Goal: Browse casually: Explore the website without a specific task or goal

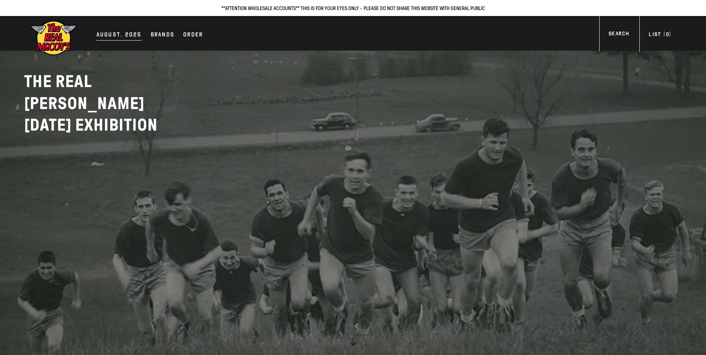
click at [114, 35] on div "AUGUST. 2025" at bounding box center [118, 35] width 45 height 10
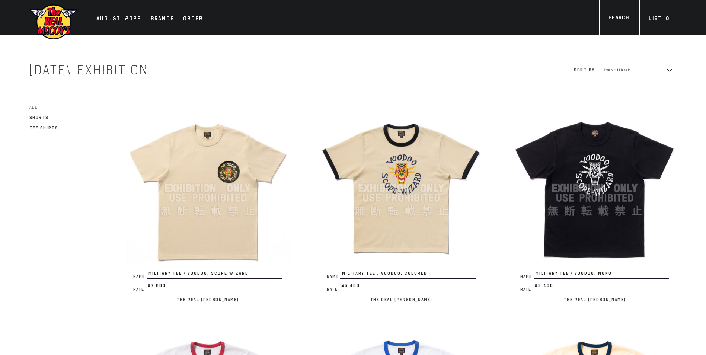
click at [260, 162] on img at bounding box center [208, 189] width 164 height 164
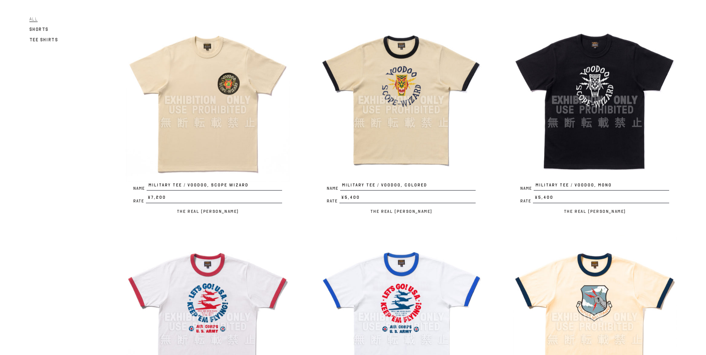
scroll to position [74, 0]
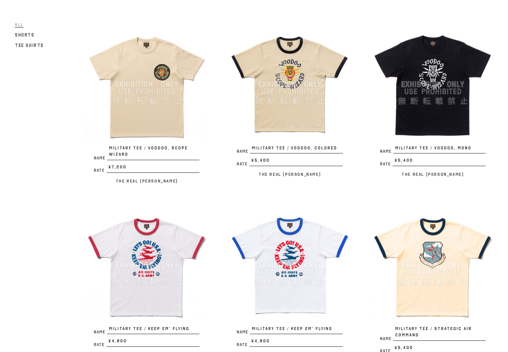
click at [271, 85] on img at bounding box center [289, 84] width 121 height 121
click at [149, 76] on img at bounding box center [146, 84] width 121 height 121
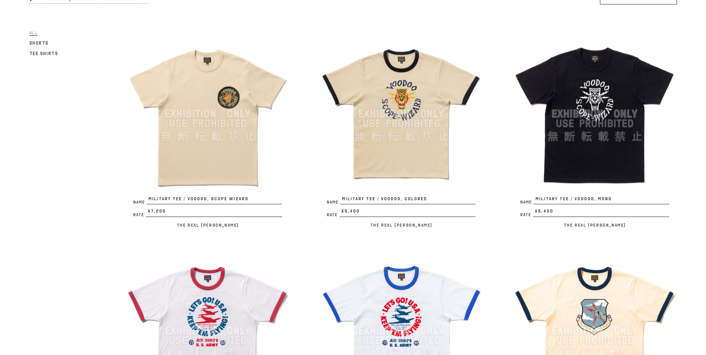
click at [401, 97] on img at bounding box center [402, 114] width 164 height 164
click at [609, 120] on img at bounding box center [595, 114] width 164 height 164
click at [169, 285] on img at bounding box center [208, 331] width 164 height 164
click at [389, 314] on img at bounding box center [402, 331] width 164 height 164
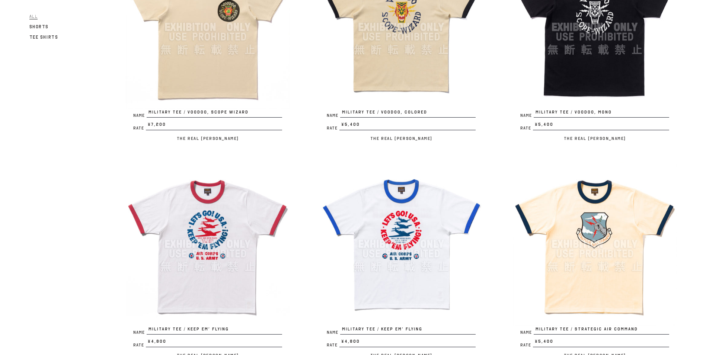
scroll to position [186, 0]
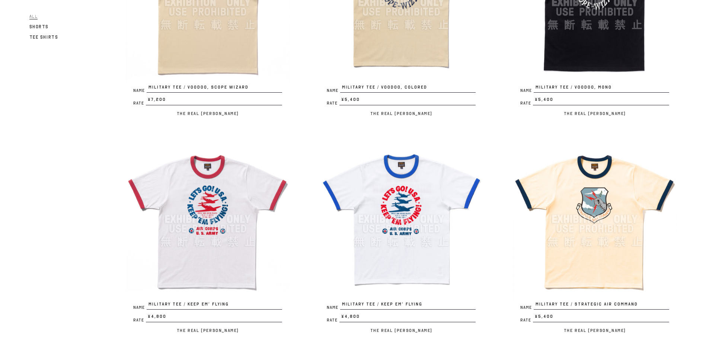
click at [558, 188] on img at bounding box center [595, 219] width 164 height 164
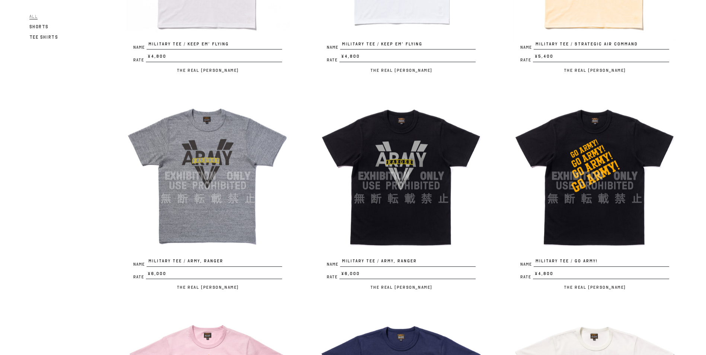
scroll to position [447, 0]
click at [208, 140] on img at bounding box center [208, 176] width 164 height 164
click at [395, 140] on img at bounding box center [402, 176] width 164 height 164
click at [605, 150] on img at bounding box center [595, 176] width 164 height 164
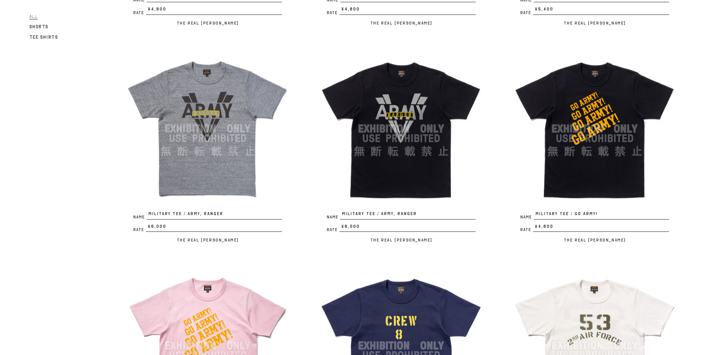
scroll to position [596, 0]
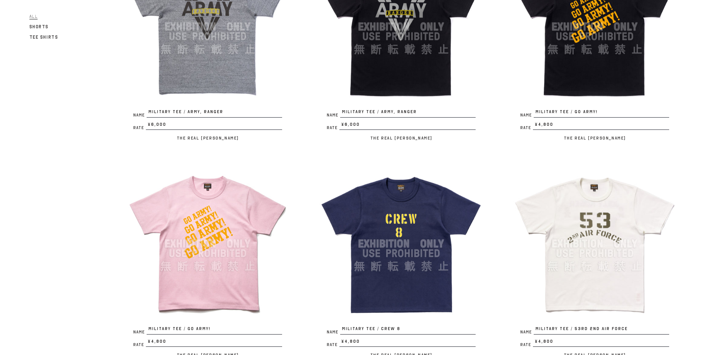
click at [217, 199] on img at bounding box center [208, 244] width 164 height 164
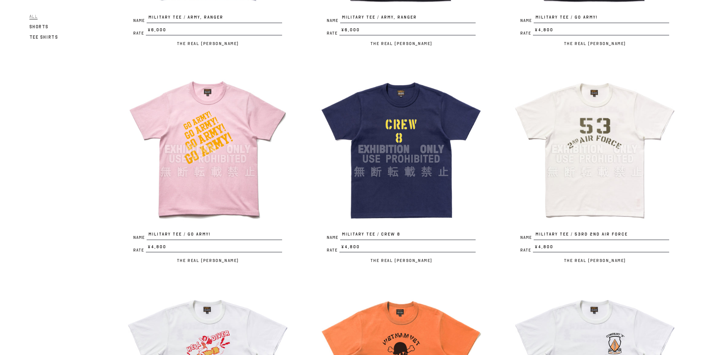
scroll to position [708, 0]
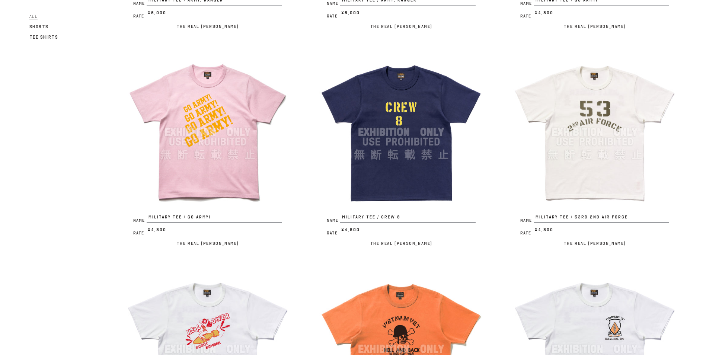
click at [374, 97] on img at bounding box center [402, 132] width 164 height 164
click at [632, 105] on img at bounding box center [595, 132] width 164 height 164
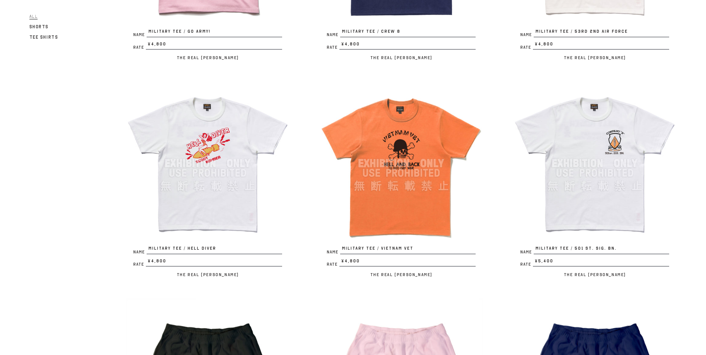
scroll to position [894, 0]
click at [261, 120] on img at bounding box center [208, 163] width 164 height 164
click at [382, 128] on img at bounding box center [402, 163] width 164 height 164
click at [562, 140] on img at bounding box center [595, 163] width 164 height 164
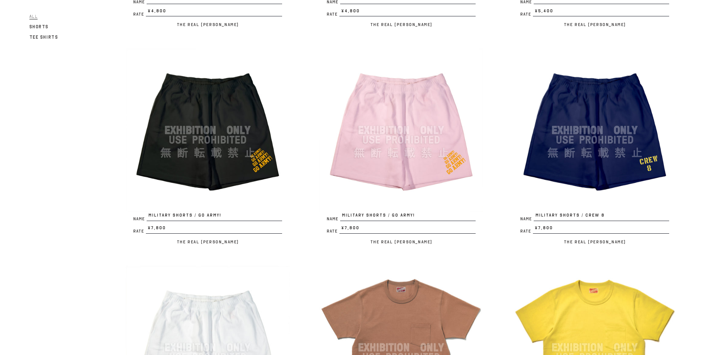
scroll to position [1154, 0]
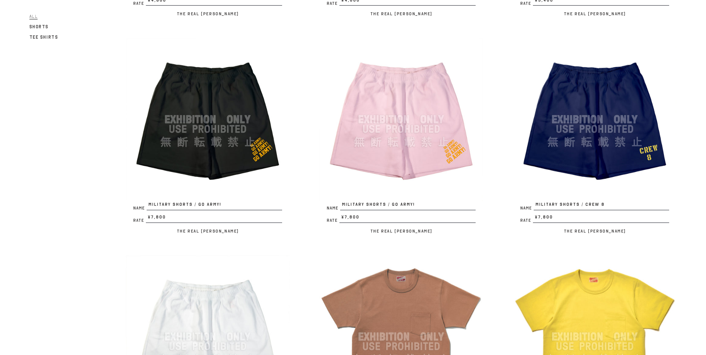
click at [251, 86] on img at bounding box center [208, 120] width 164 height 164
click at [417, 102] on img at bounding box center [402, 120] width 164 height 164
click at [584, 83] on img at bounding box center [595, 120] width 164 height 164
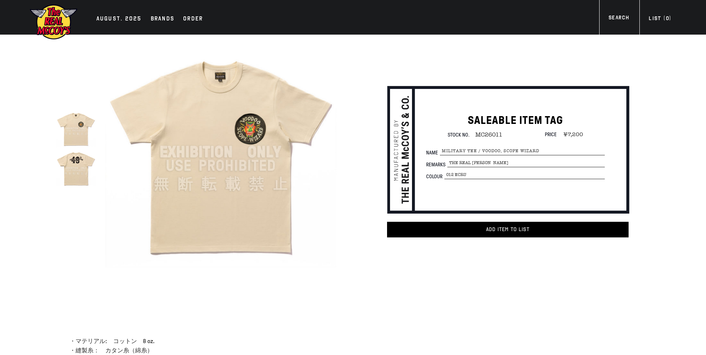
click at [269, 131] on img at bounding box center [220, 151] width 231 height 231
drag, startPoint x: 156, startPoint y: 25, endPoint x: 83, endPoint y: 69, distance: 84.7
drag, startPoint x: 83, startPoint y: 69, endPoint x: 232, endPoint y: 123, distance: 158.2
click at [232, 123] on img at bounding box center [220, 151] width 231 height 231
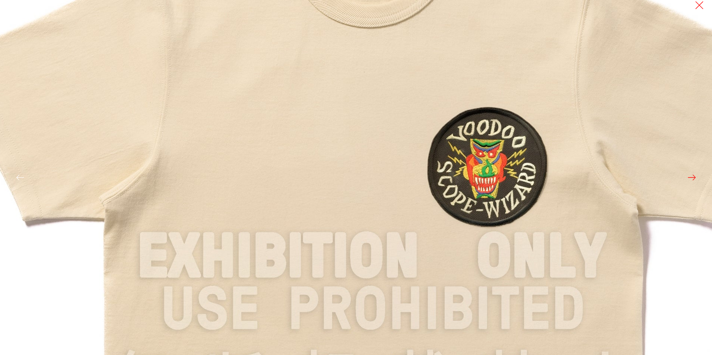
click at [340, 125] on img at bounding box center [373, 257] width 894 height 894
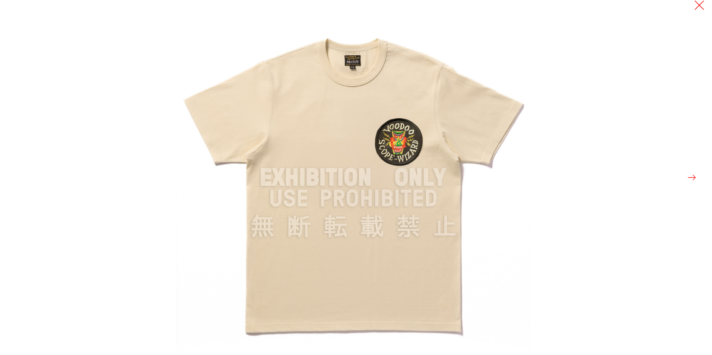
click at [695, 6] on button at bounding box center [699, 5] width 10 height 10
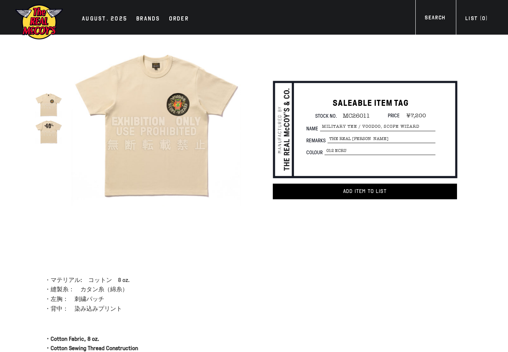
click at [194, 126] on img at bounding box center [156, 121] width 170 height 170
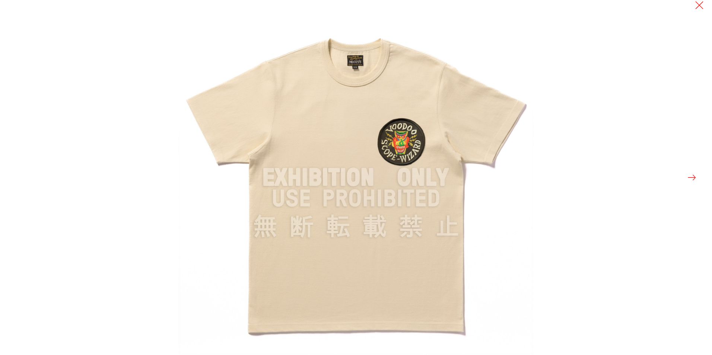
click at [508, 179] on div at bounding box center [534, 177] width 712 height 355
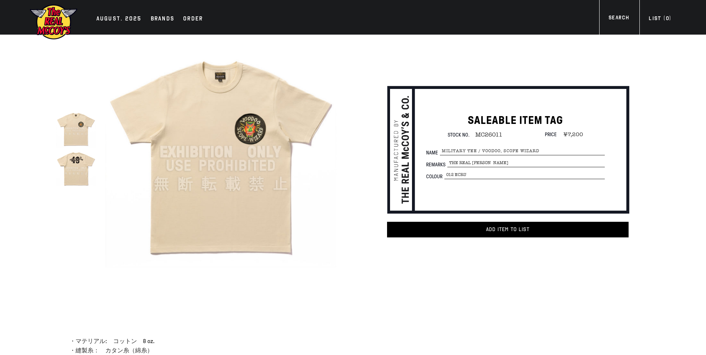
click at [67, 178] on img at bounding box center [75, 167] width 39 height 39
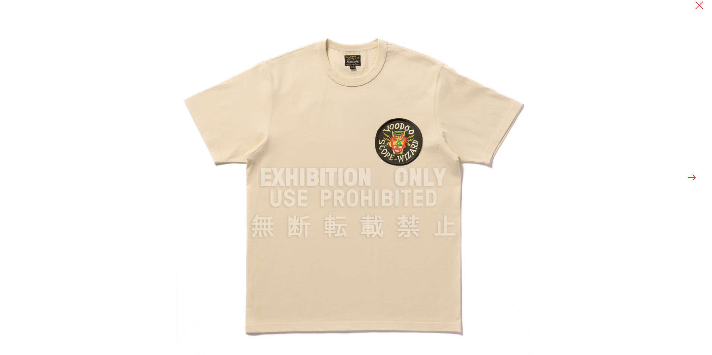
click at [508, 177] on button at bounding box center [692, 177] width 10 height 10
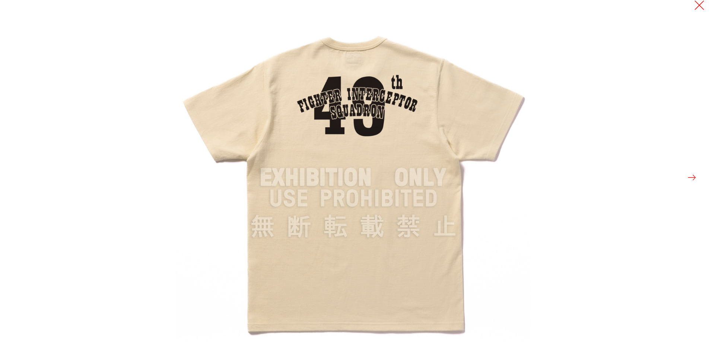
click at [508, 7] on button at bounding box center [699, 5] width 10 height 10
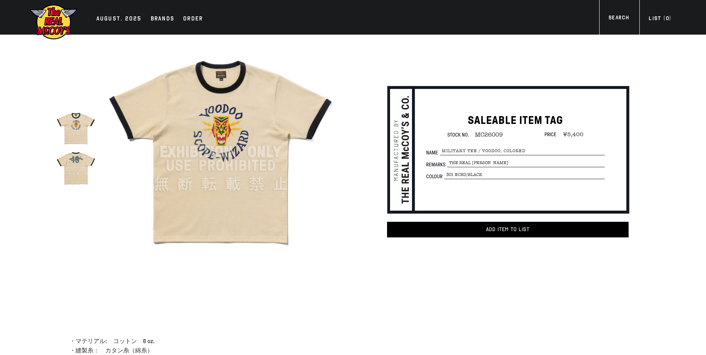
click at [221, 133] on img at bounding box center [220, 151] width 231 height 231
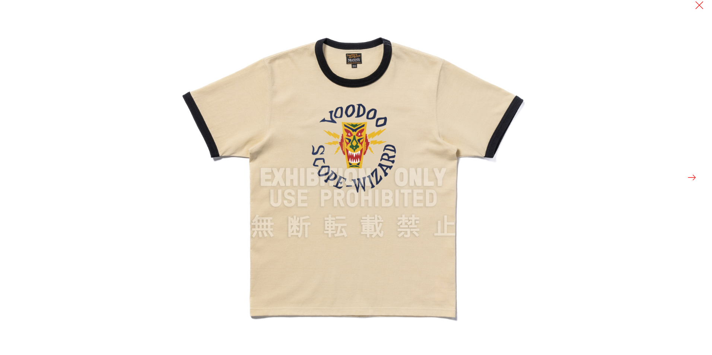
click at [693, 179] on button at bounding box center [692, 177] width 10 height 10
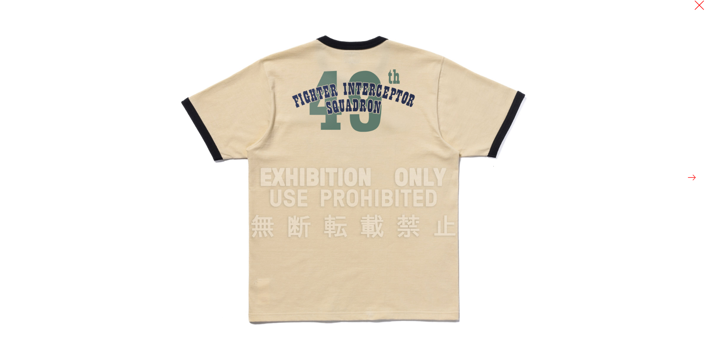
click at [697, 9] on button at bounding box center [699, 5] width 10 height 10
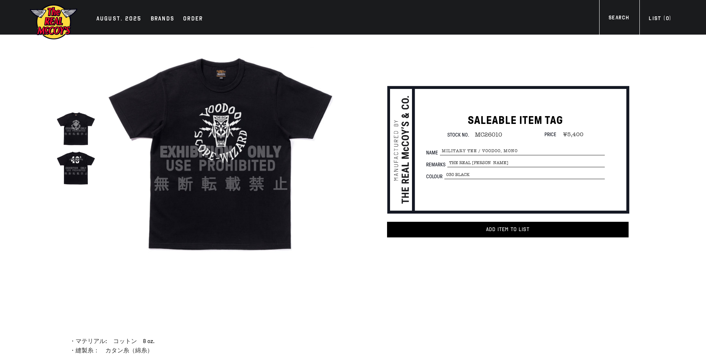
click at [262, 107] on img at bounding box center [220, 151] width 231 height 231
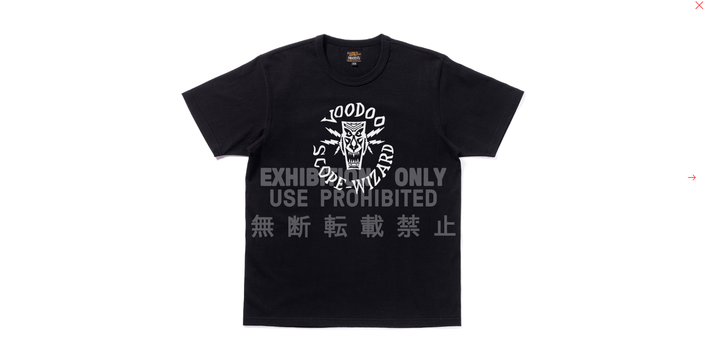
click at [693, 180] on button at bounding box center [692, 177] width 10 height 10
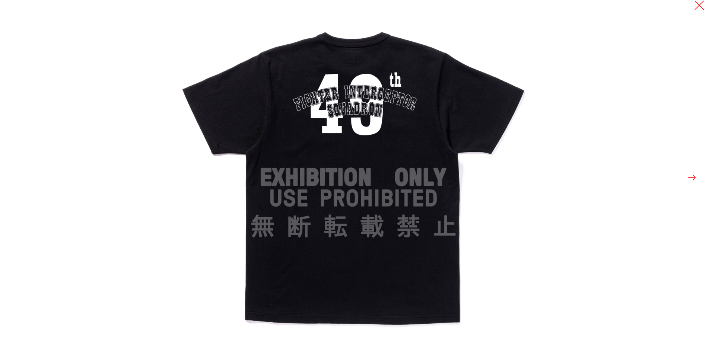
click at [700, 7] on button at bounding box center [699, 5] width 10 height 10
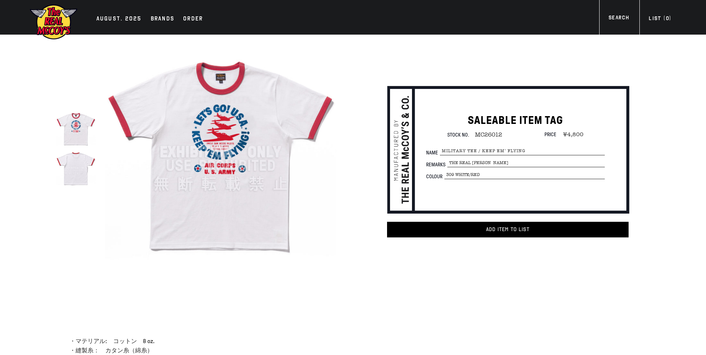
click at [202, 180] on img at bounding box center [220, 151] width 231 height 231
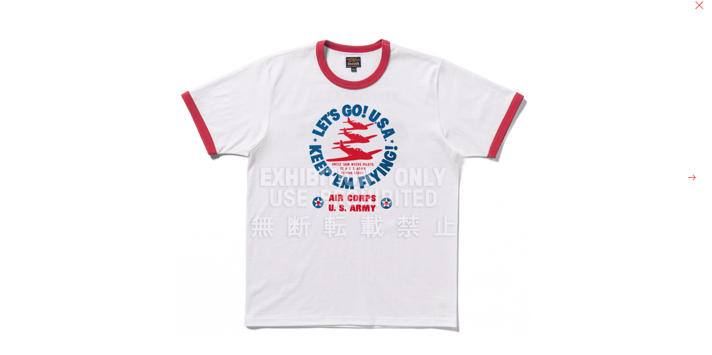
click at [693, 174] on button at bounding box center [692, 177] width 10 height 10
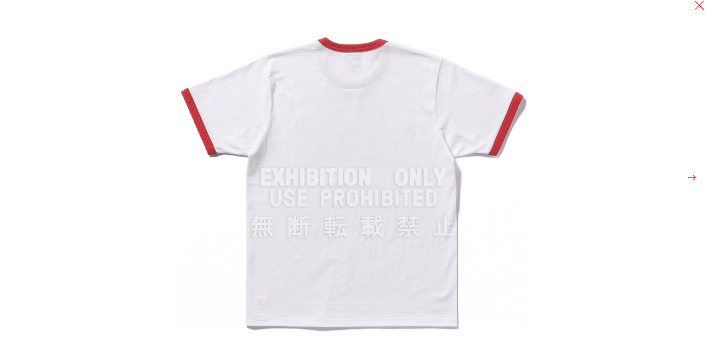
click at [703, 3] on button at bounding box center [699, 5] width 10 height 10
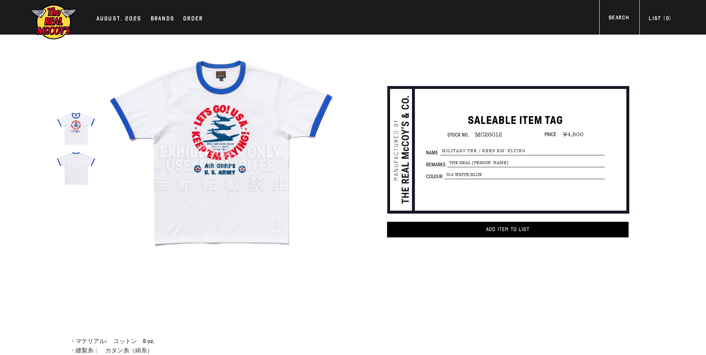
click at [270, 164] on img at bounding box center [220, 151] width 231 height 231
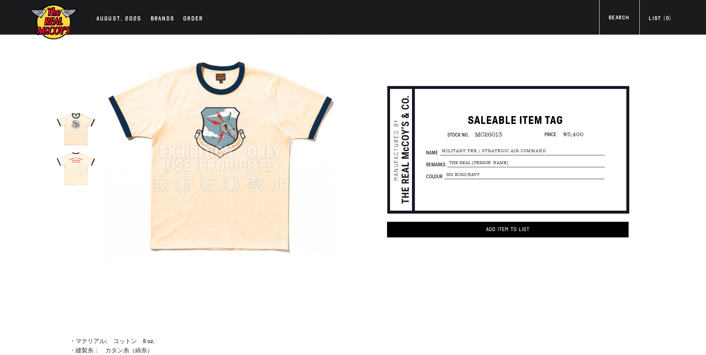
click at [286, 163] on img at bounding box center [220, 151] width 231 height 231
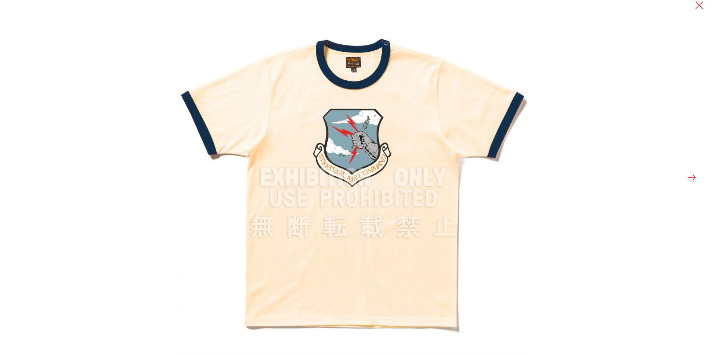
click at [690, 175] on button at bounding box center [692, 177] width 10 height 10
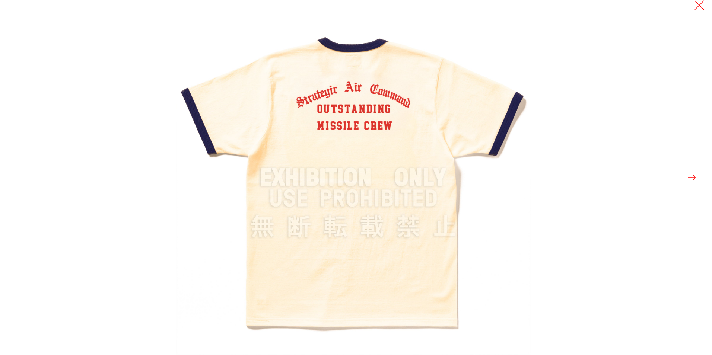
click at [698, 9] on button at bounding box center [699, 5] width 10 height 10
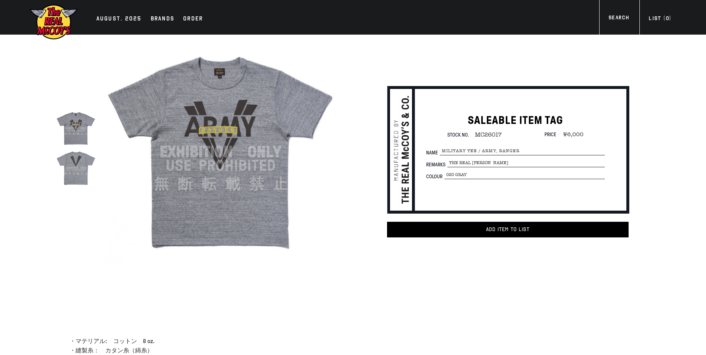
click at [216, 107] on img at bounding box center [220, 151] width 231 height 231
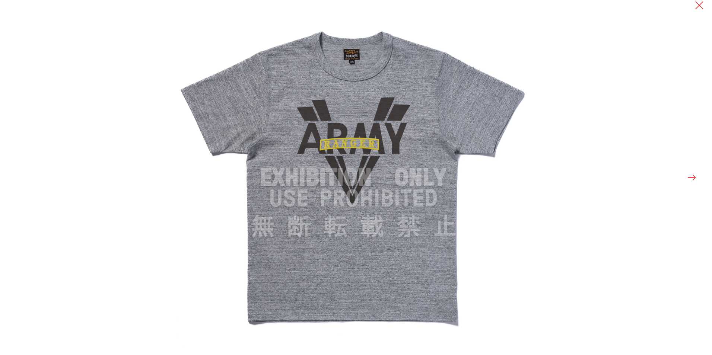
click at [692, 181] on button at bounding box center [692, 177] width 10 height 10
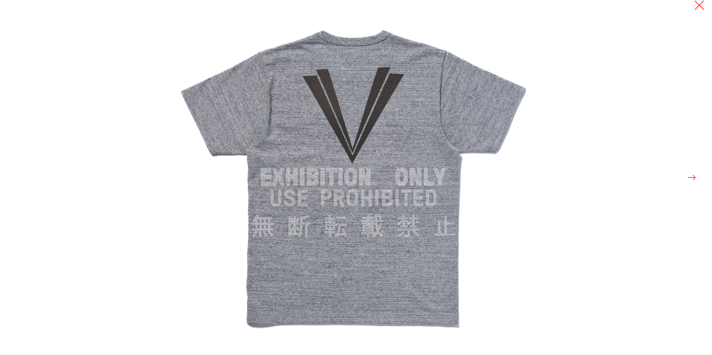
click at [694, 6] on button at bounding box center [699, 5] width 10 height 10
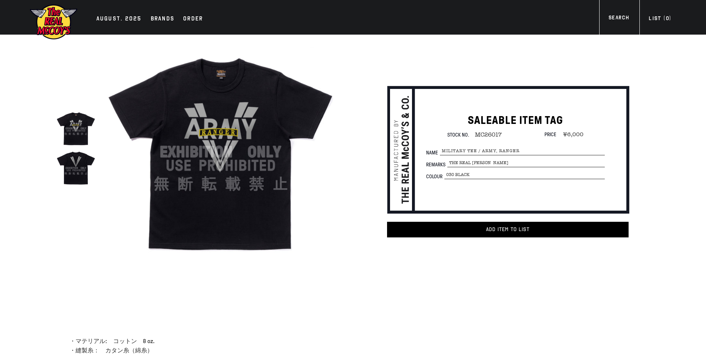
click at [258, 124] on img at bounding box center [220, 151] width 231 height 231
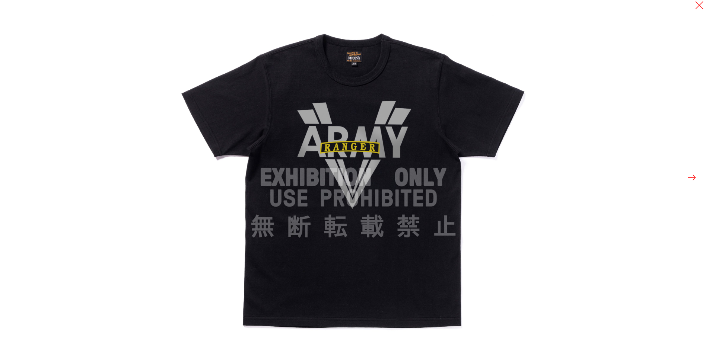
click at [692, 181] on button at bounding box center [692, 177] width 10 height 10
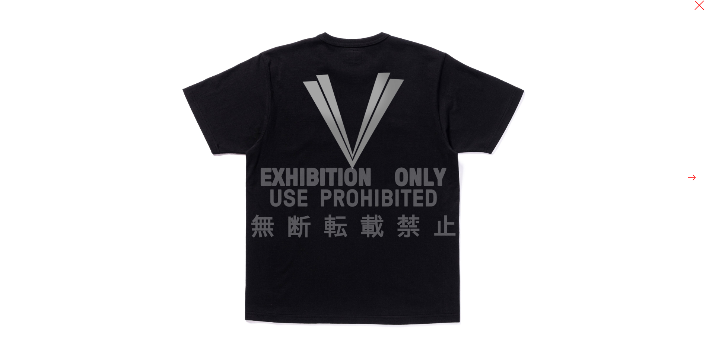
click at [694, 6] on button at bounding box center [699, 5] width 10 height 10
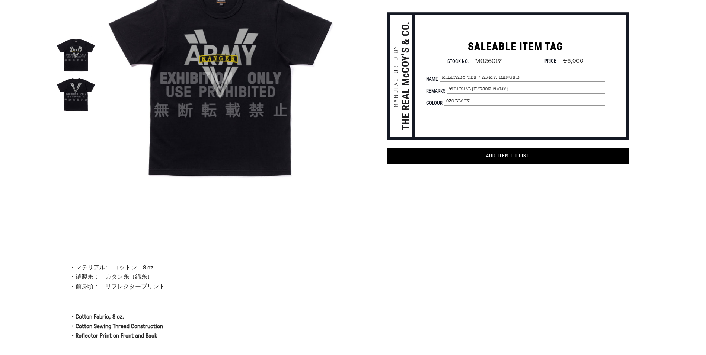
scroll to position [74, 0]
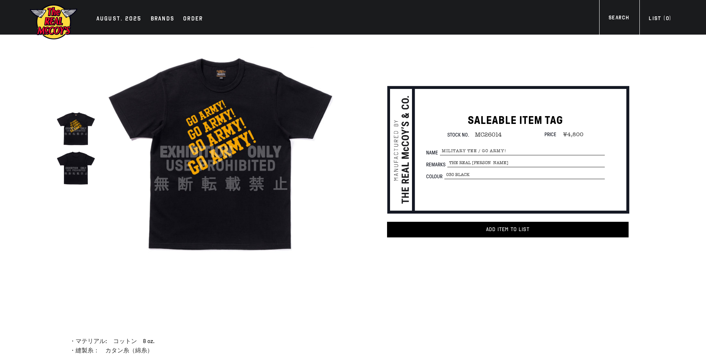
click at [267, 125] on img at bounding box center [220, 151] width 231 height 231
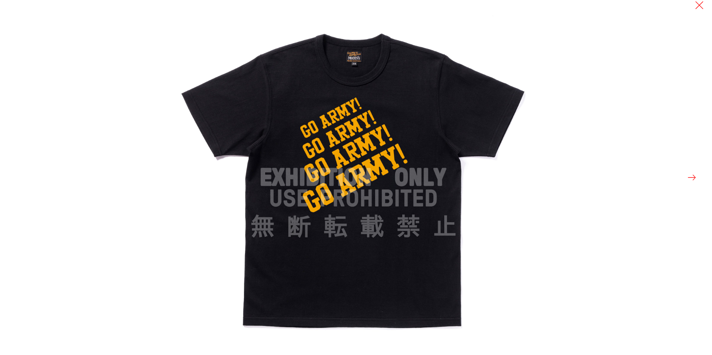
click at [689, 182] on button at bounding box center [692, 177] width 10 height 10
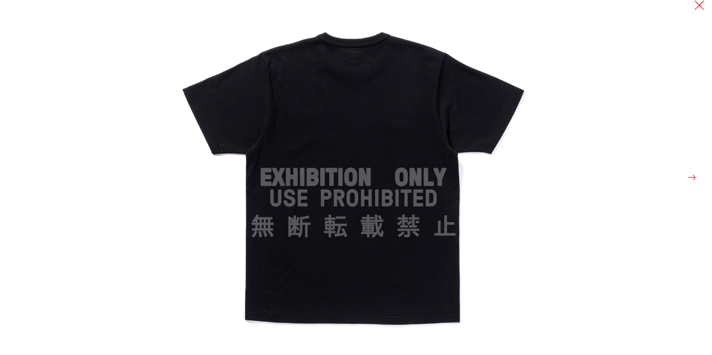
click at [700, 0] on button at bounding box center [699, 5] width 10 height 10
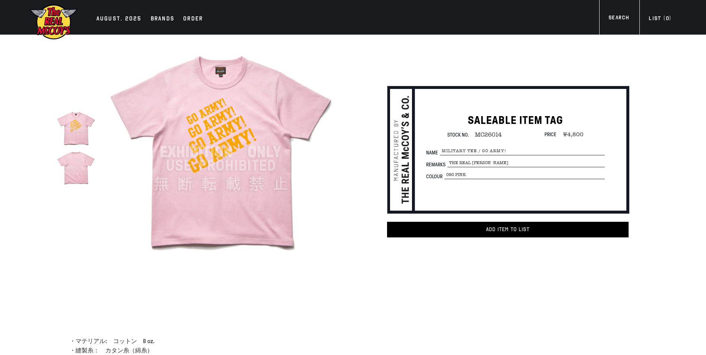
click at [269, 103] on img at bounding box center [220, 151] width 231 height 231
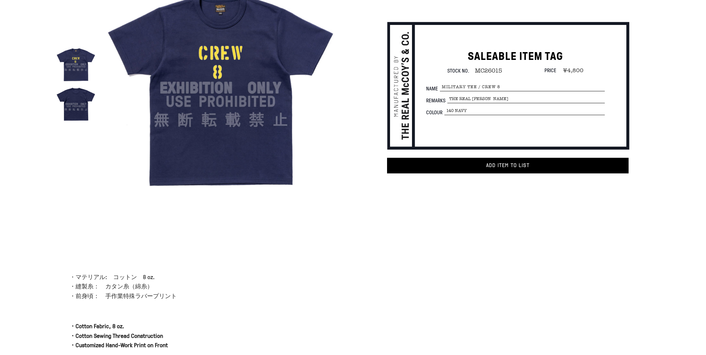
scroll to position [112, 0]
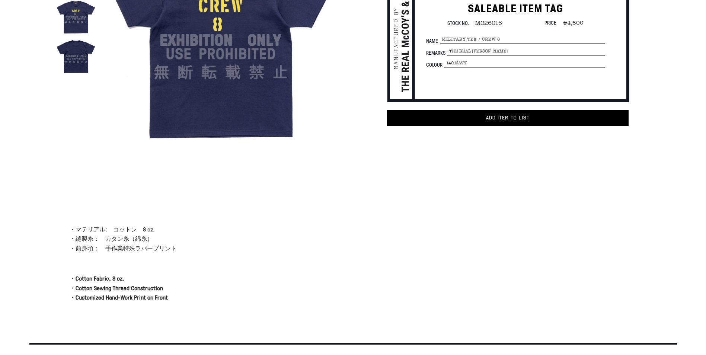
click at [250, 69] on img at bounding box center [220, 40] width 231 height 231
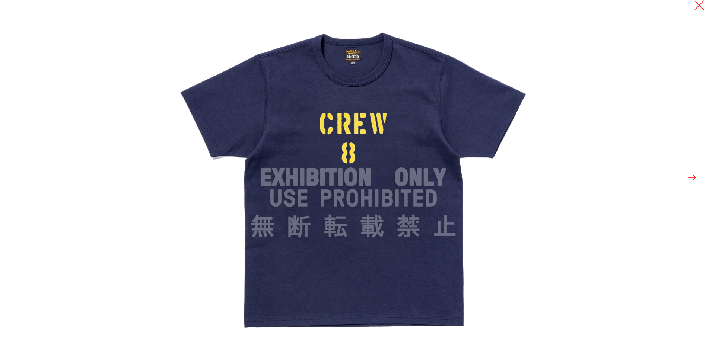
click at [702, 8] on button at bounding box center [699, 5] width 10 height 10
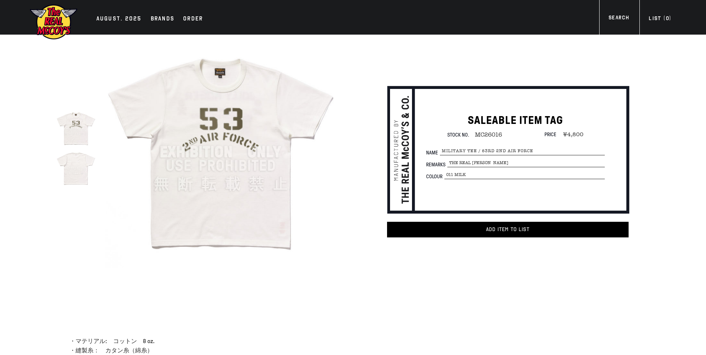
click at [265, 111] on img at bounding box center [220, 151] width 231 height 231
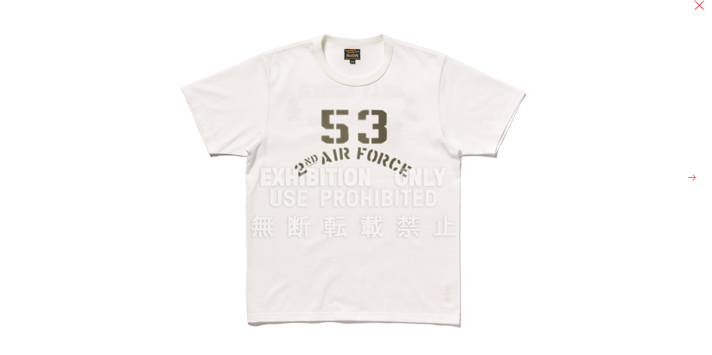
click at [698, 9] on button at bounding box center [699, 5] width 10 height 10
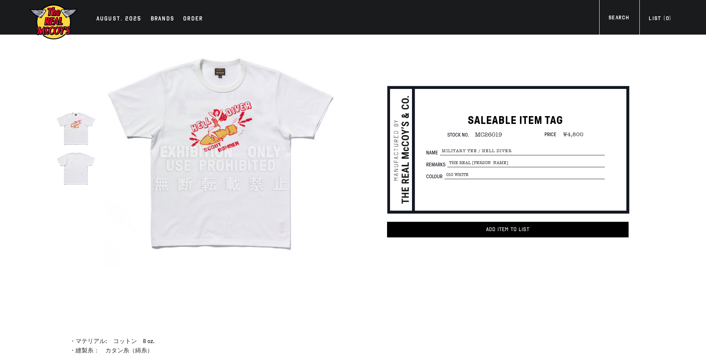
click at [274, 119] on img at bounding box center [220, 151] width 231 height 231
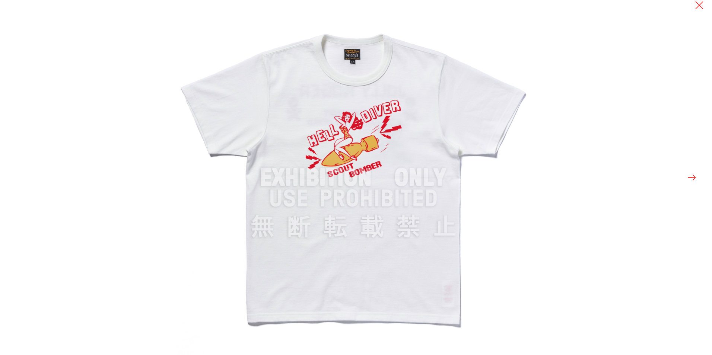
click at [695, 179] on button at bounding box center [692, 177] width 10 height 10
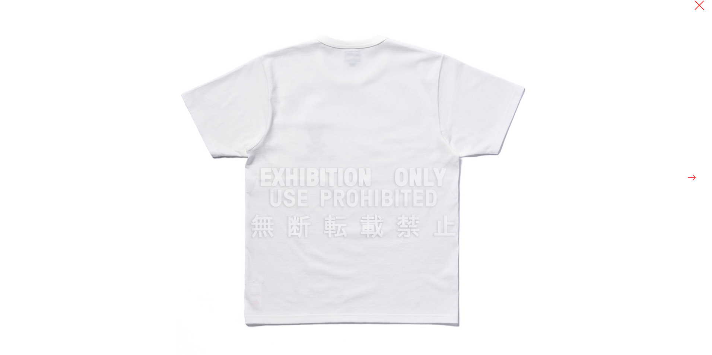
click at [697, 9] on button at bounding box center [699, 5] width 10 height 10
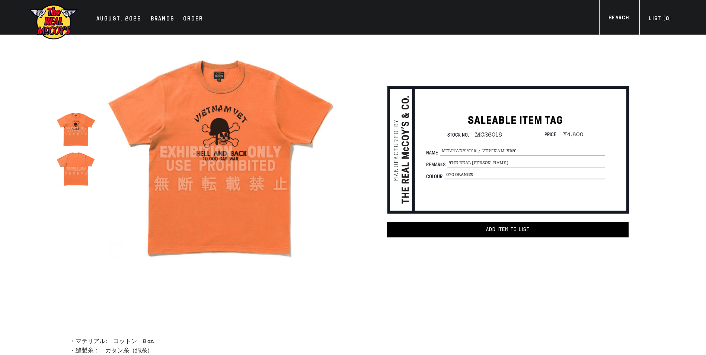
click at [286, 126] on img at bounding box center [220, 151] width 231 height 231
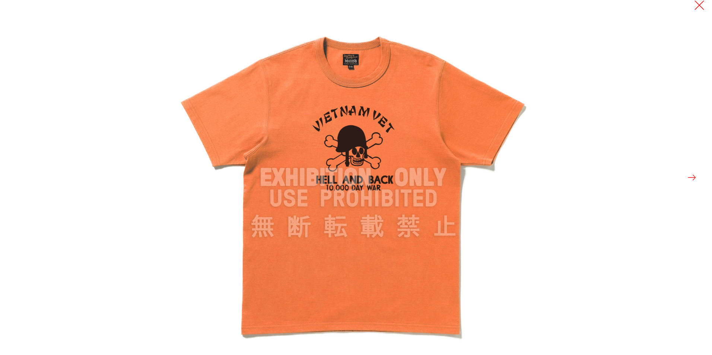
click at [701, 8] on button at bounding box center [699, 5] width 10 height 10
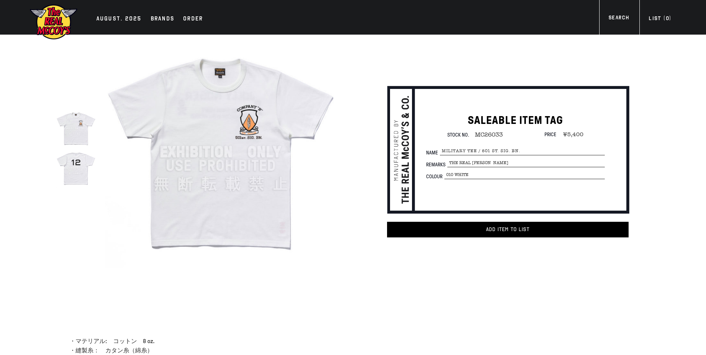
click at [221, 155] on img at bounding box center [220, 151] width 231 height 231
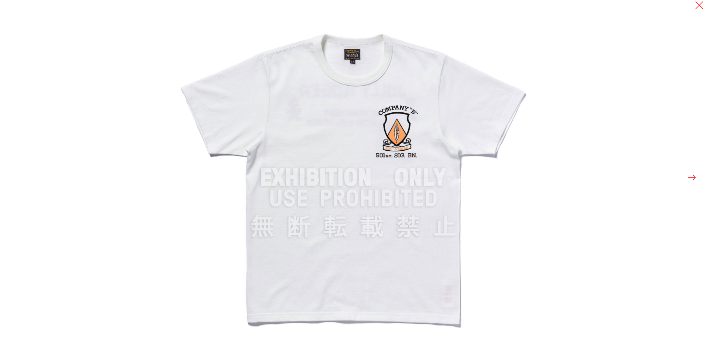
click at [693, 178] on button at bounding box center [692, 177] width 10 height 10
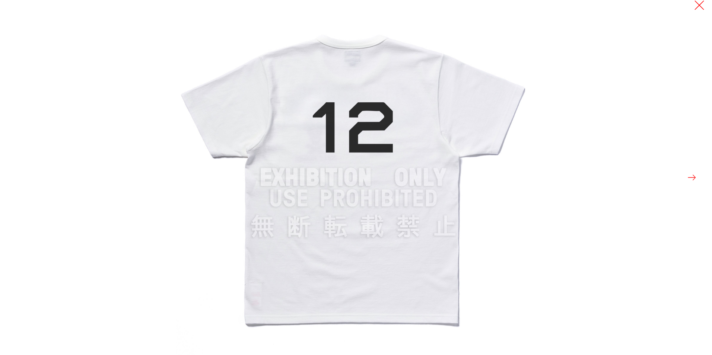
click at [699, 1] on button at bounding box center [699, 5] width 10 height 10
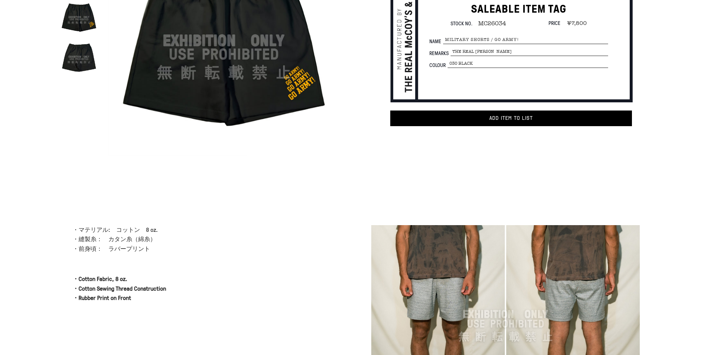
scroll to position [112, 0]
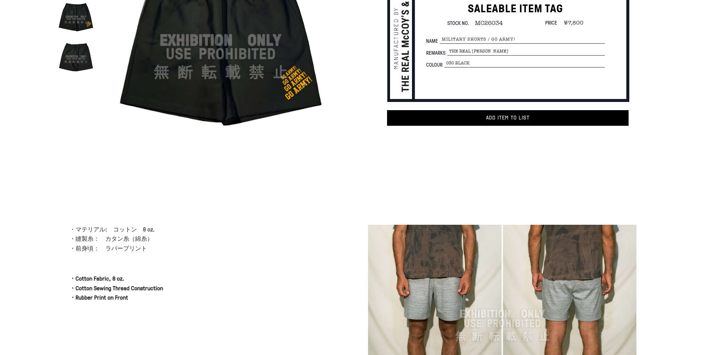
click at [255, 56] on img at bounding box center [220, 40] width 231 height 231
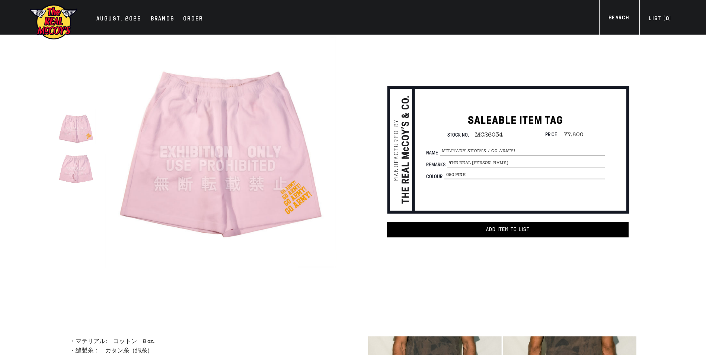
click at [223, 120] on img at bounding box center [220, 151] width 231 height 231
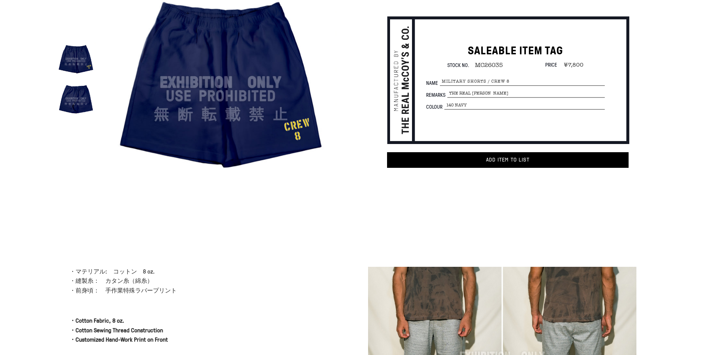
scroll to position [186, 0]
